Goal: Find specific page/section: Find specific page/section

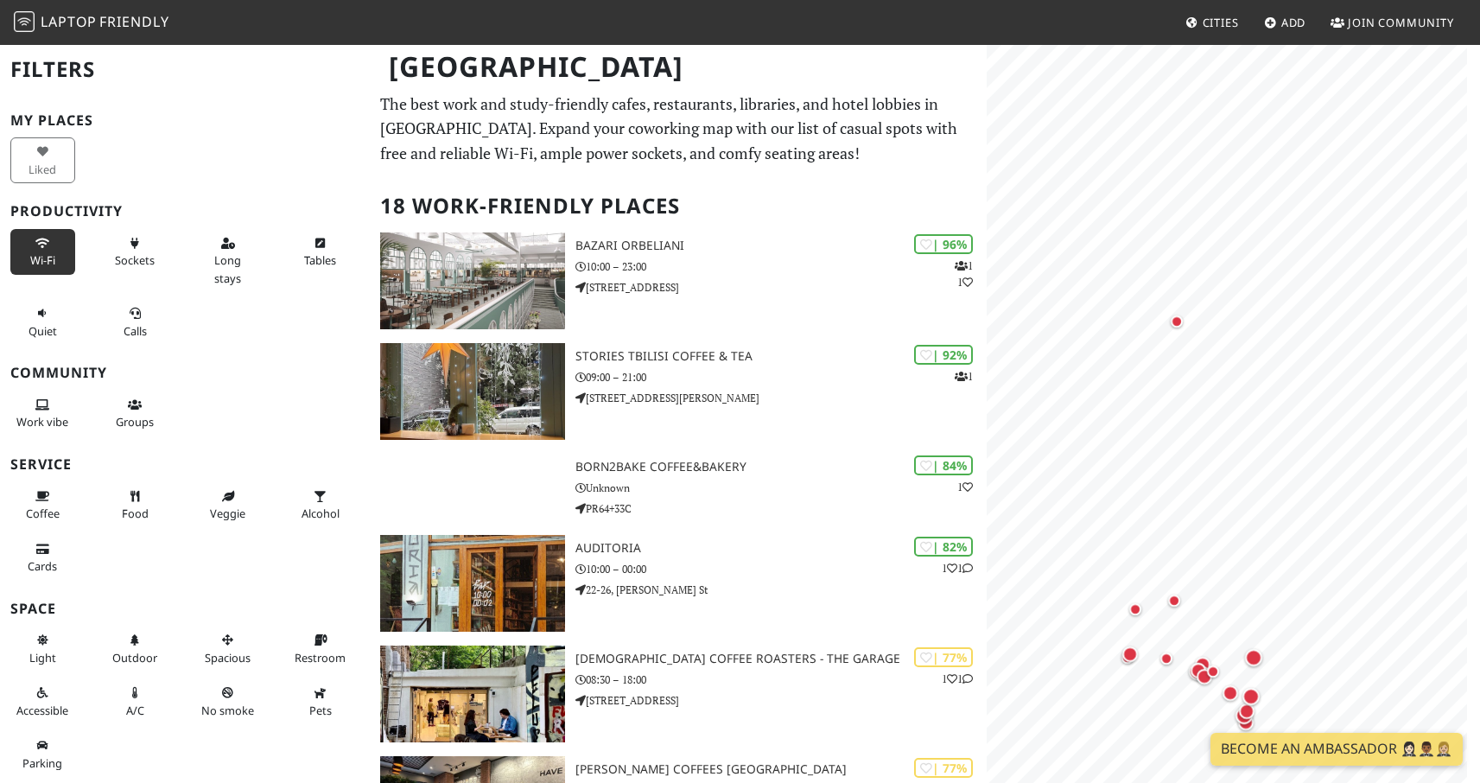
click at [30, 268] on button "Wi-Fi" at bounding box center [42, 252] width 65 height 46
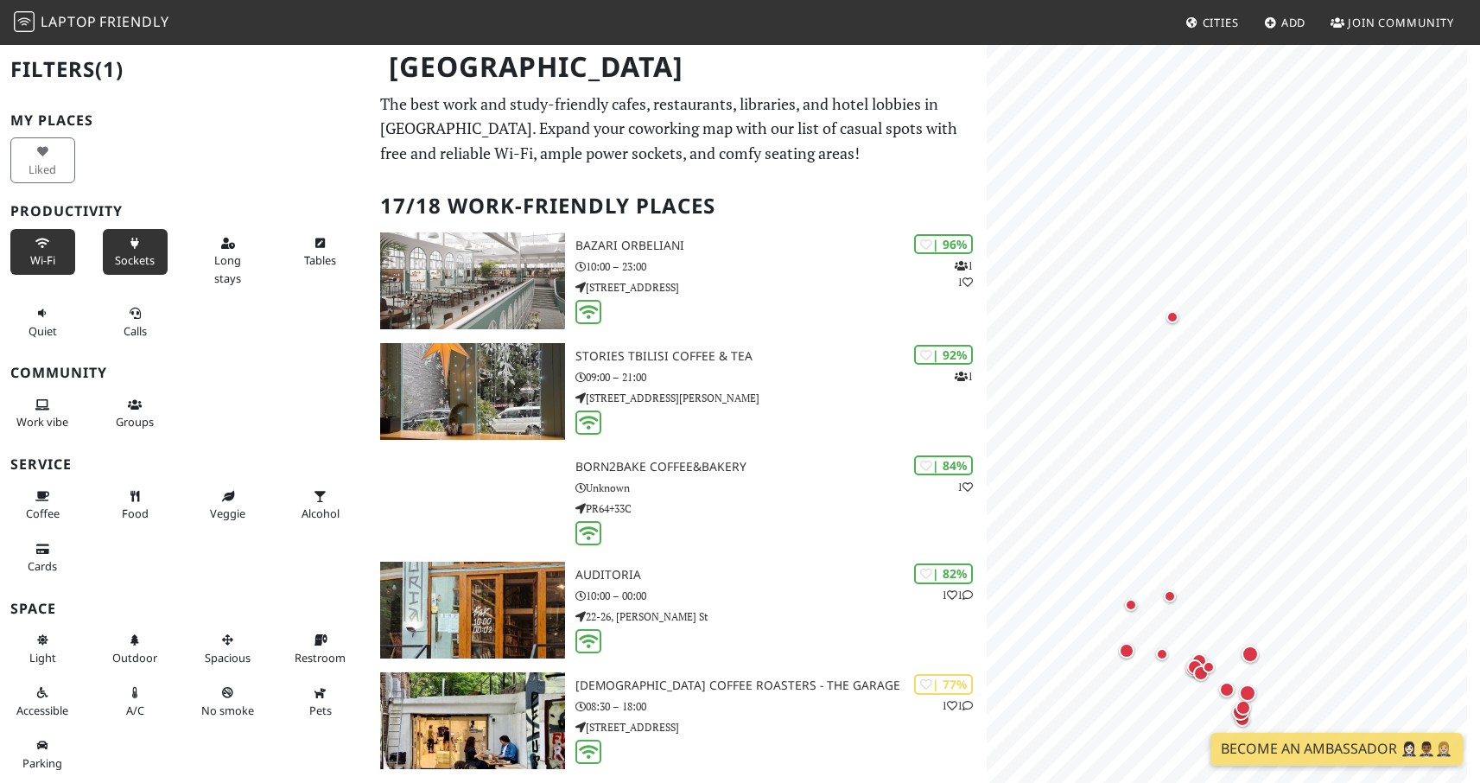
click at [146, 263] on span "Sockets" at bounding box center [135, 260] width 40 height 16
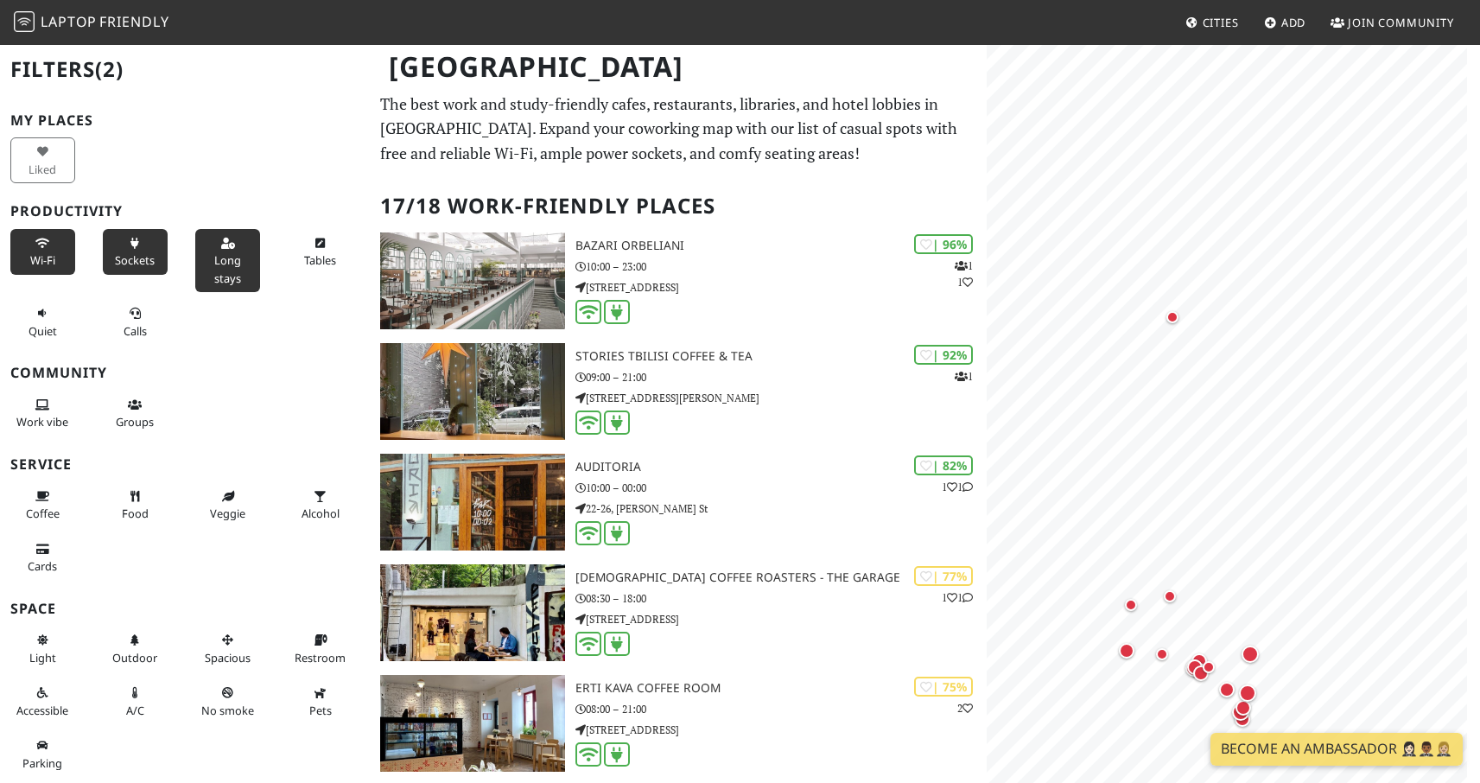
click at [224, 256] on span "Long stays" at bounding box center [227, 268] width 27 height 33
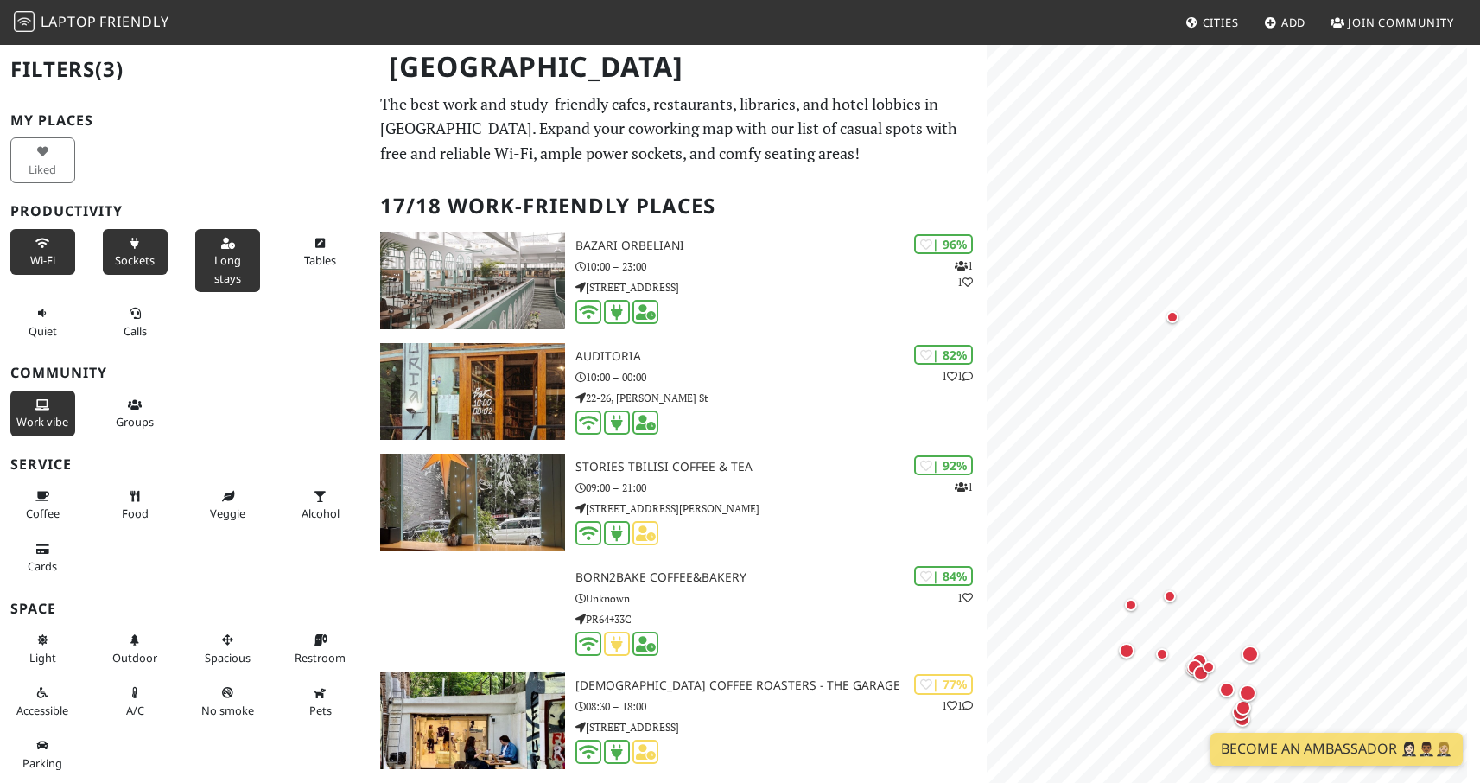
click at [54, 414] on button "Work vibe" at bounding box center [42, 414] width 65 height 46
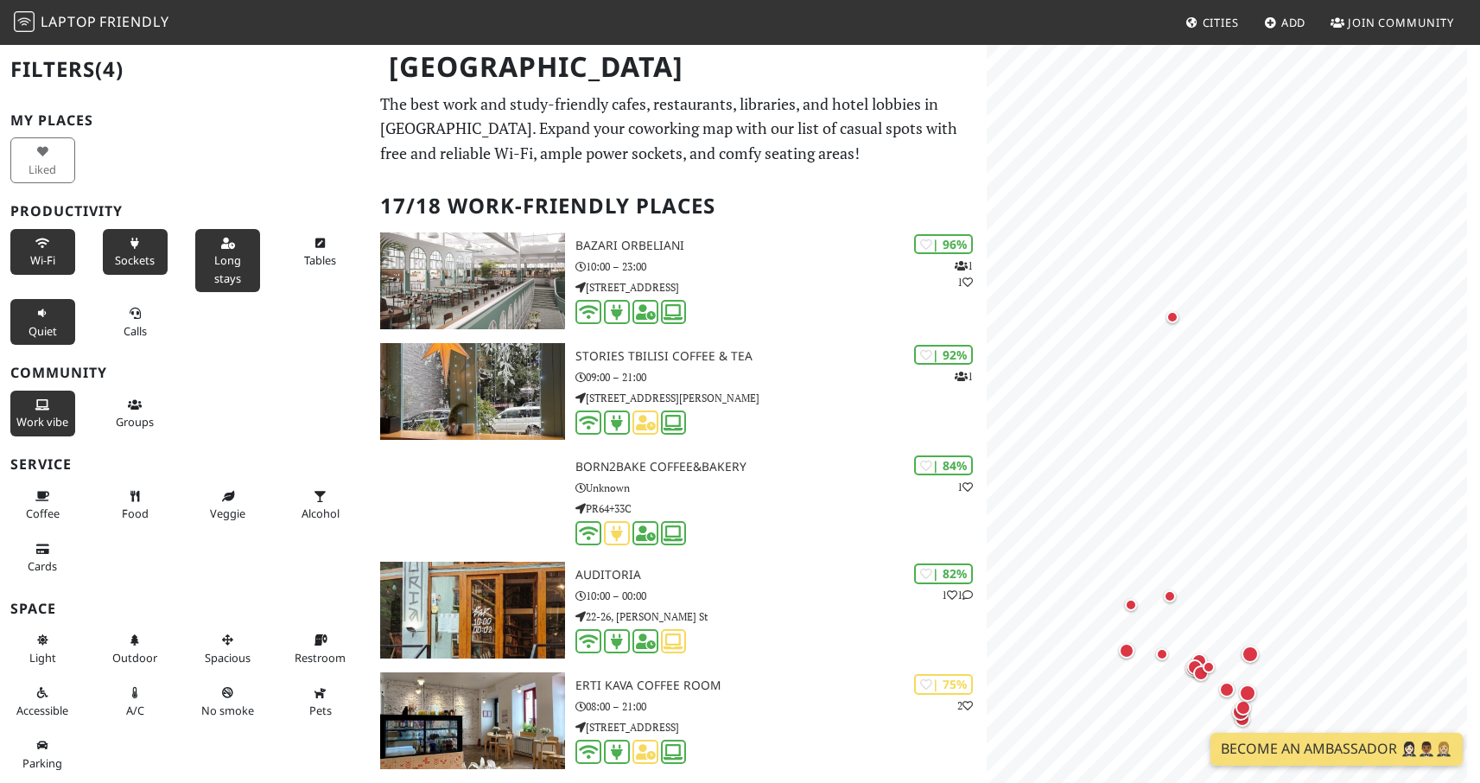
click at [54, 325] on span "Quiet" at bounding box center [43, 331] width 29 height 16
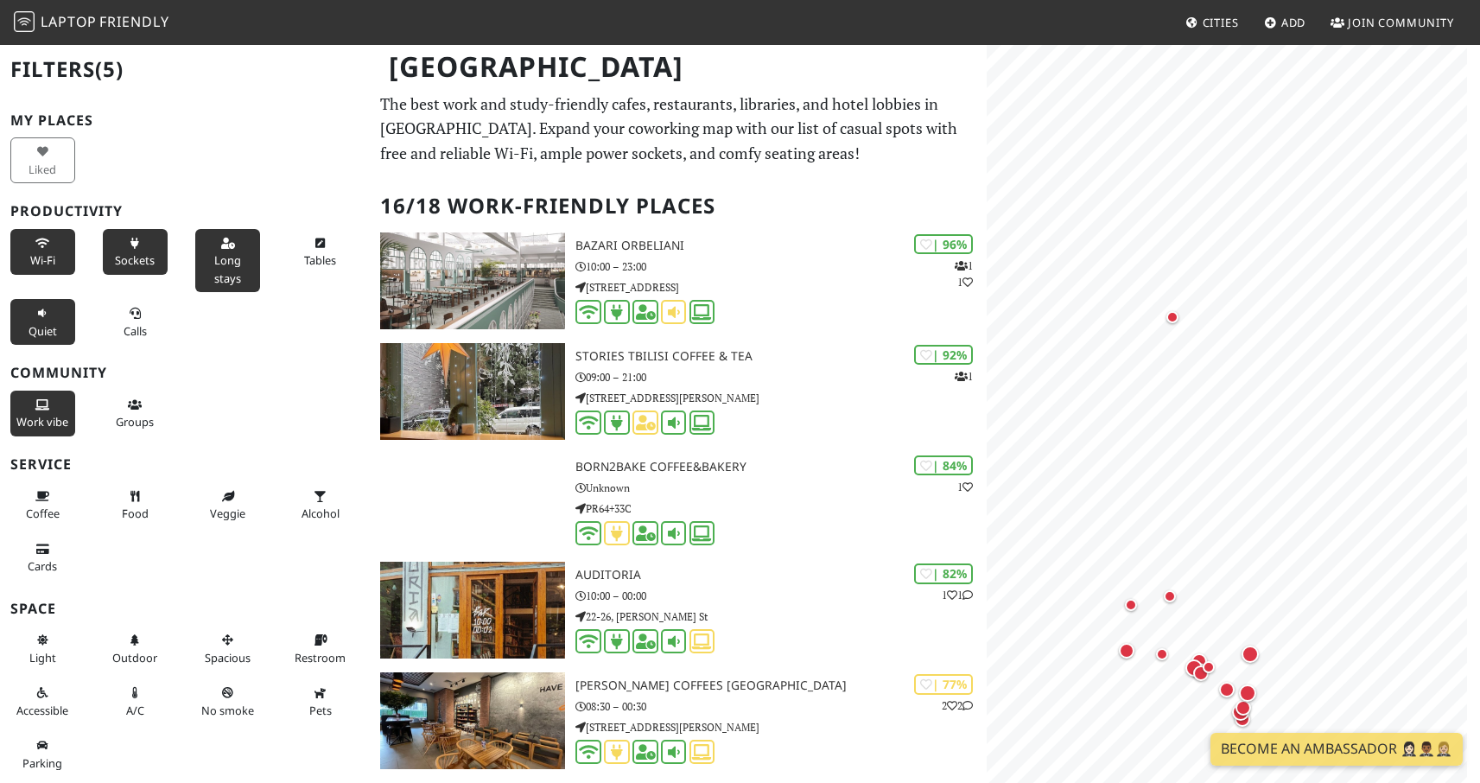
click at [44, 320] on button "Quiet" at bounding box center [42, 322] width 65 height 46
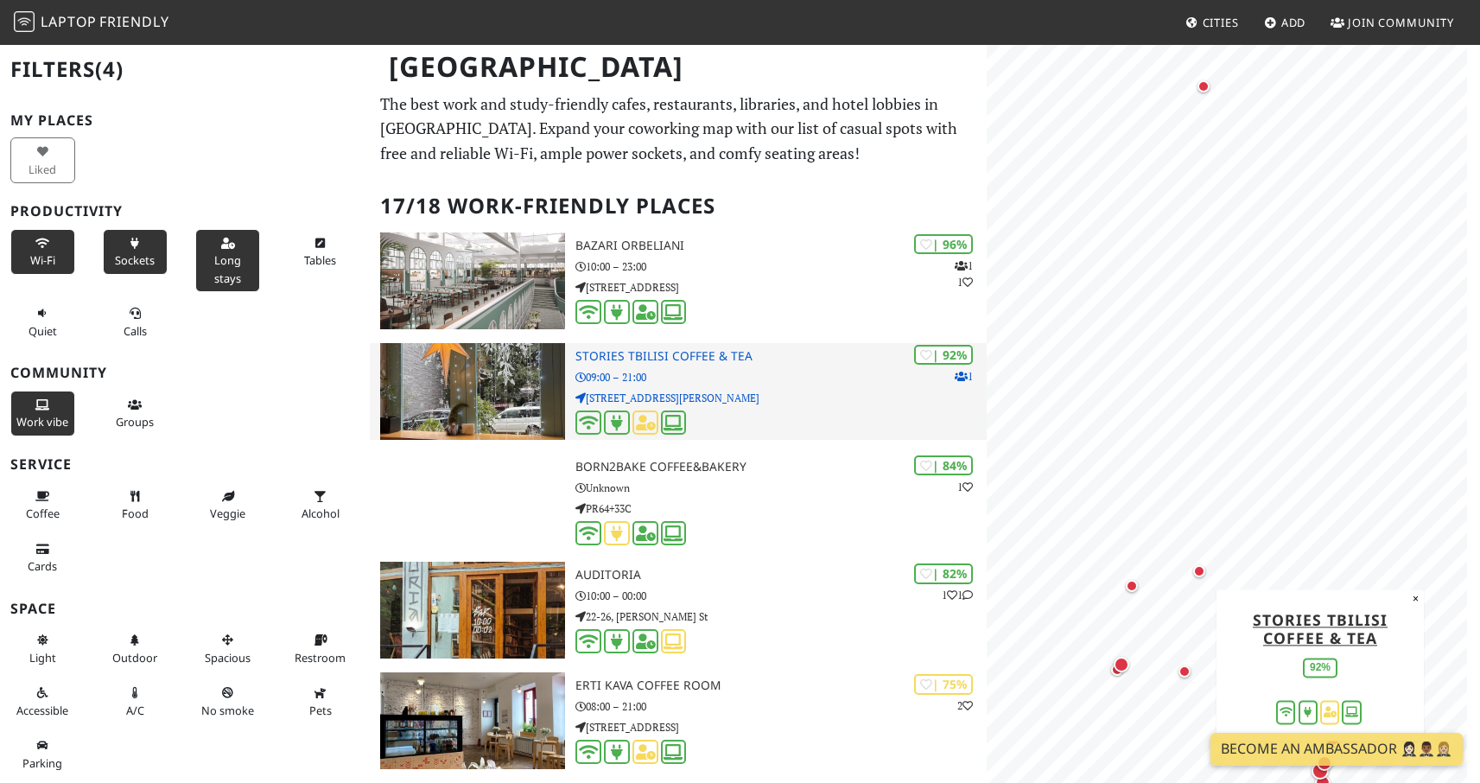
click at [474, 419] on img at bounding box center [472, 391] width 185 height 97
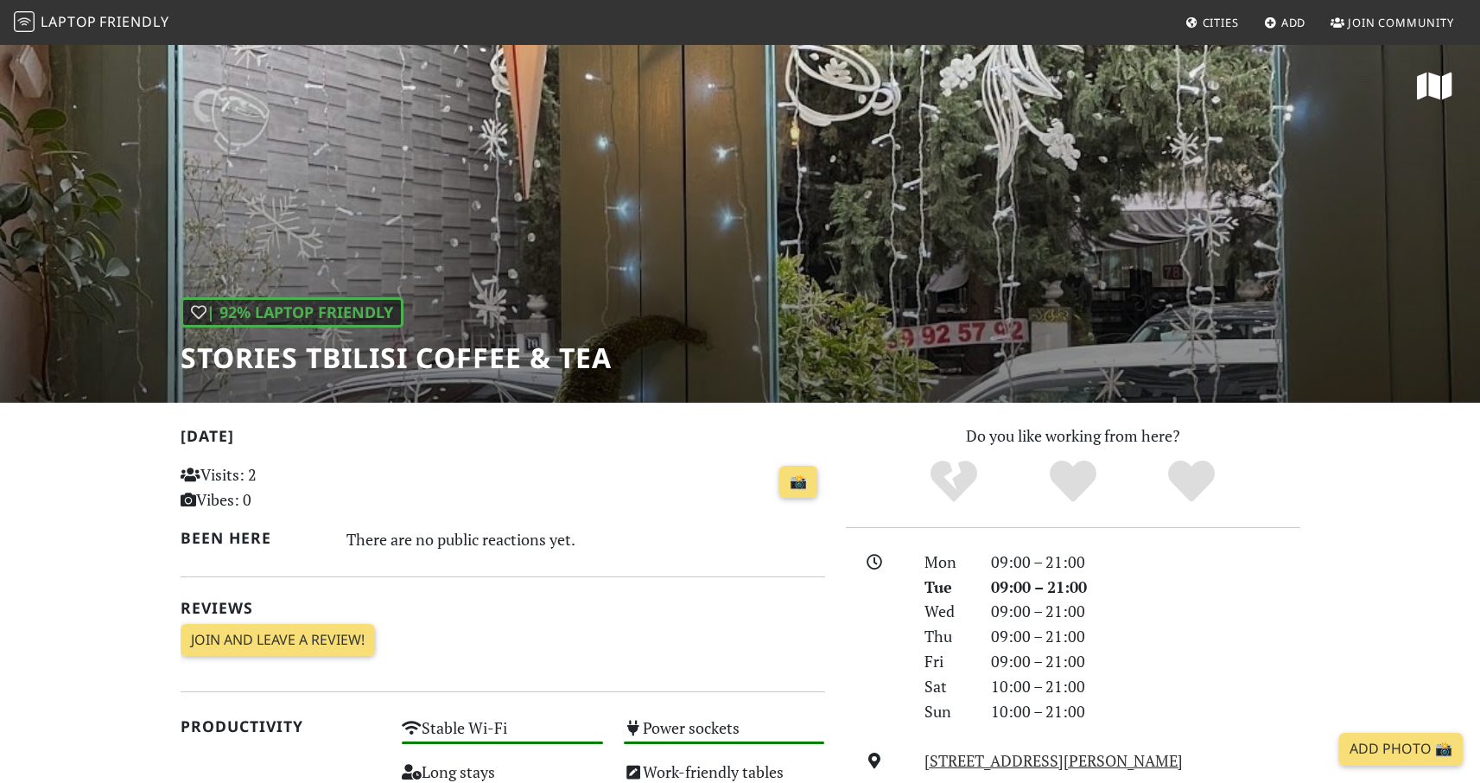
click at [605, 250] on div "| 92% Laptop Friendly Stories Tbilisi Coffee & Tea" at bounding box center [740, 223] width 1480 height 360
click at [481, 360] on h1 "Stories Tbilisi Coffee & Tea" at bounding box center [396, 357] width 431 height 33
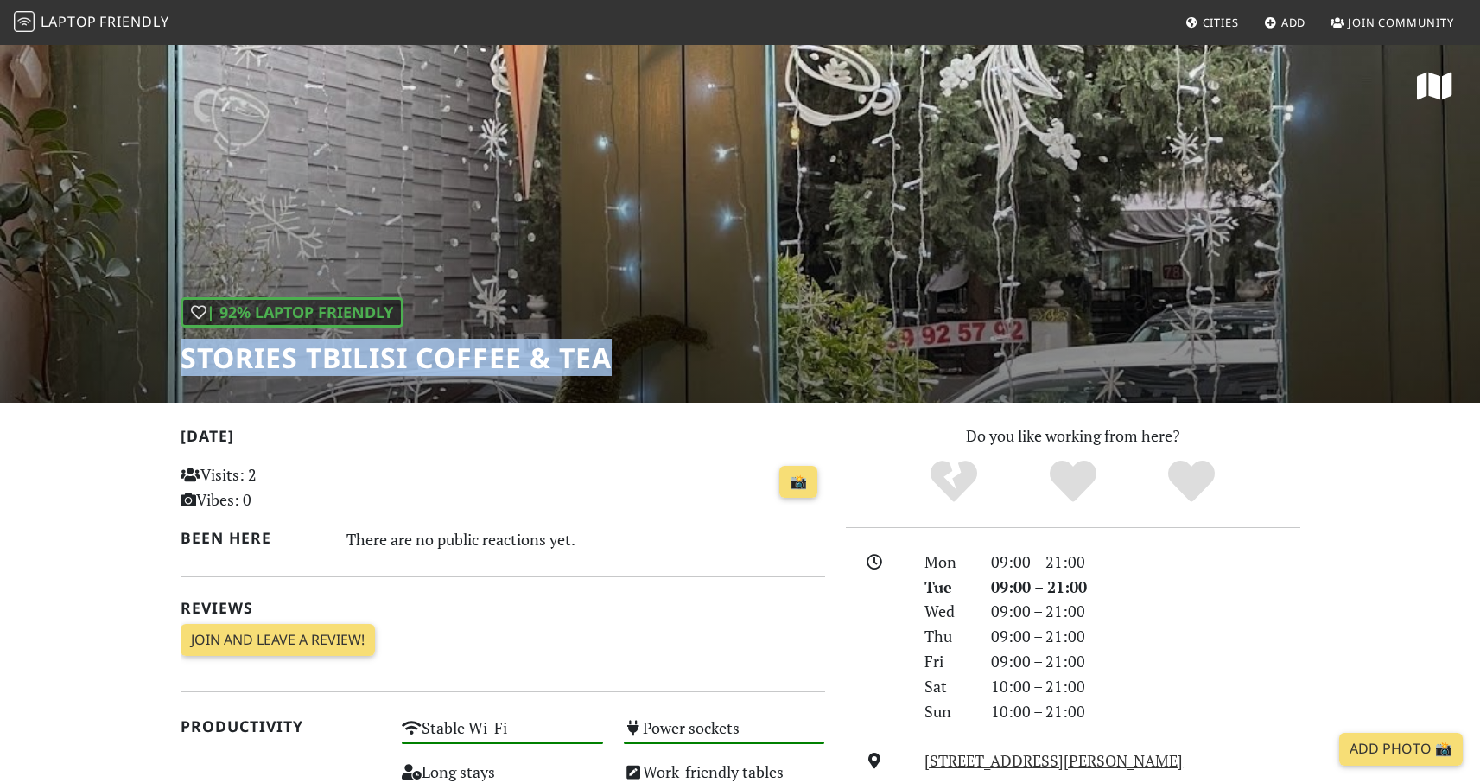
click at [481, 360] on h1 "Stories Tbilisi Coffee & Tea" at bounding box center [396, 357] width 431 height 33
